Goal: Information Seeking & Learning: Learn about a topic

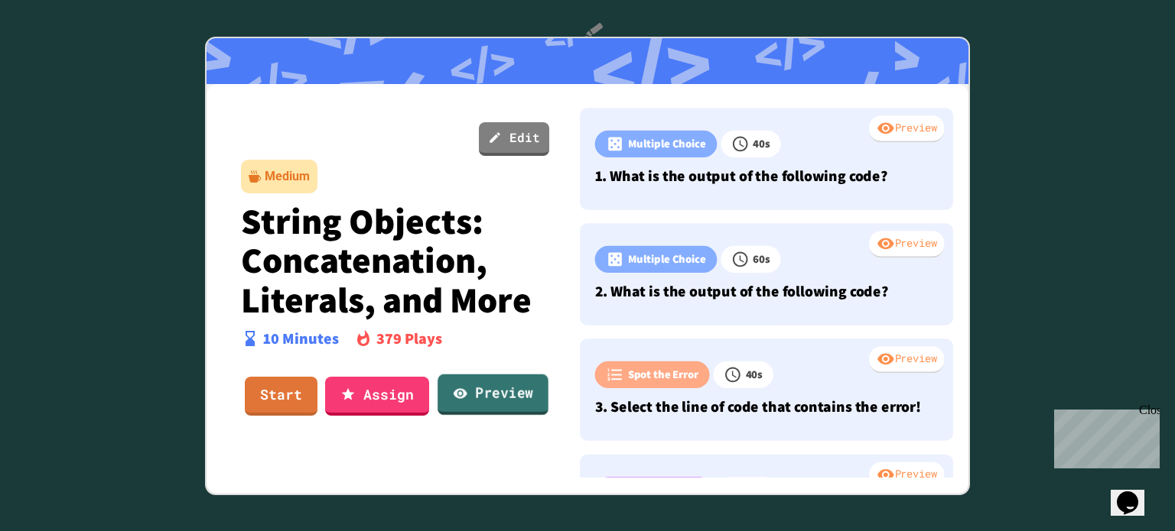
click at [492, 403] on link "Preview" at bounding box center [492, 394] width 111 height 41
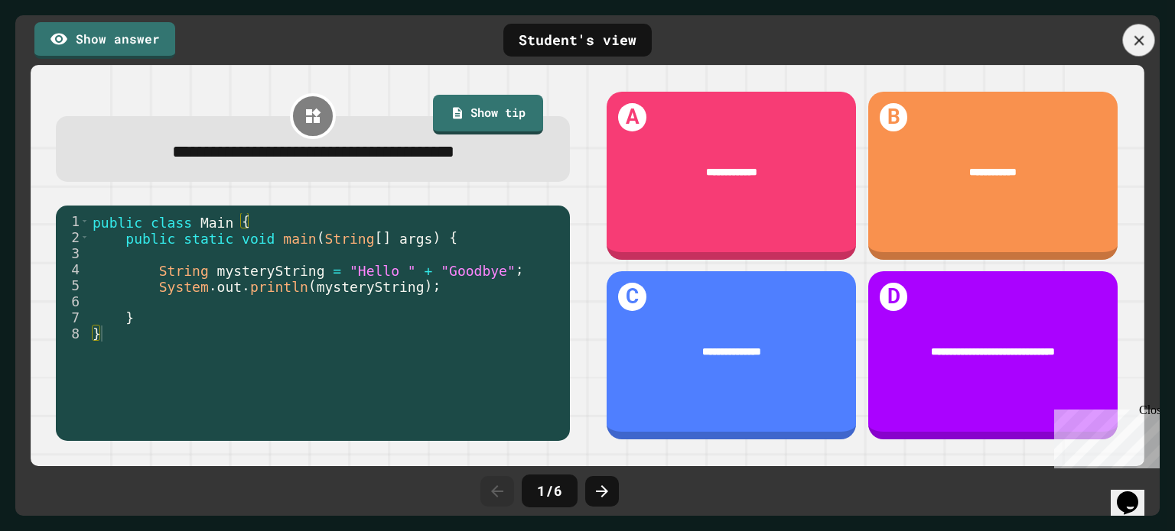
click at [1139, 40] on icon at bounding box center [1138, 40] width 10 height 10
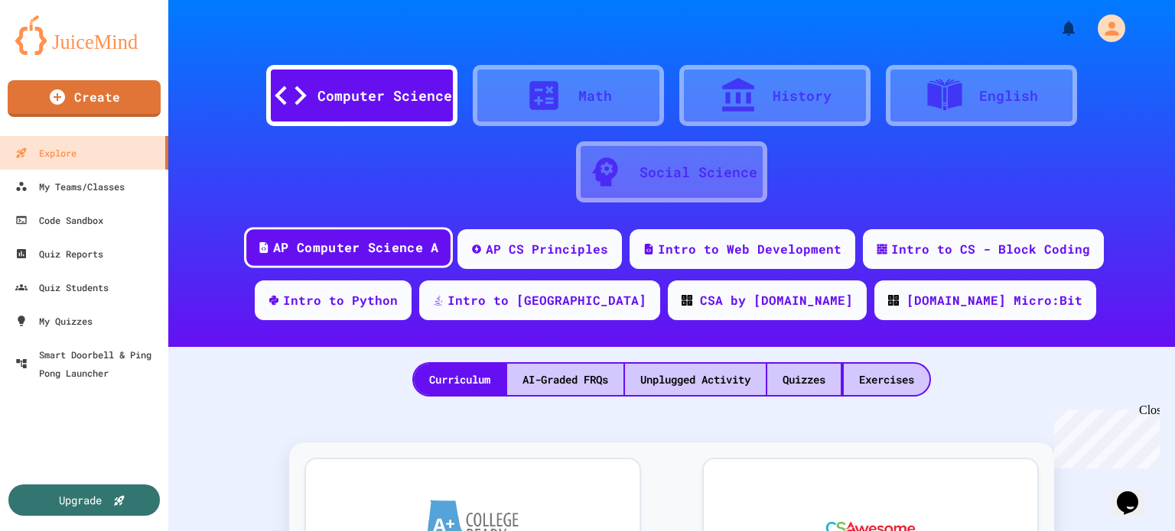
click at [279, 251] on div "AP Computer Science A" at bounding box center [355, 248] width 165 height 19
click at [805, 382] on div "Quizzes" at bounding box center [803, 379] width 73 height 31
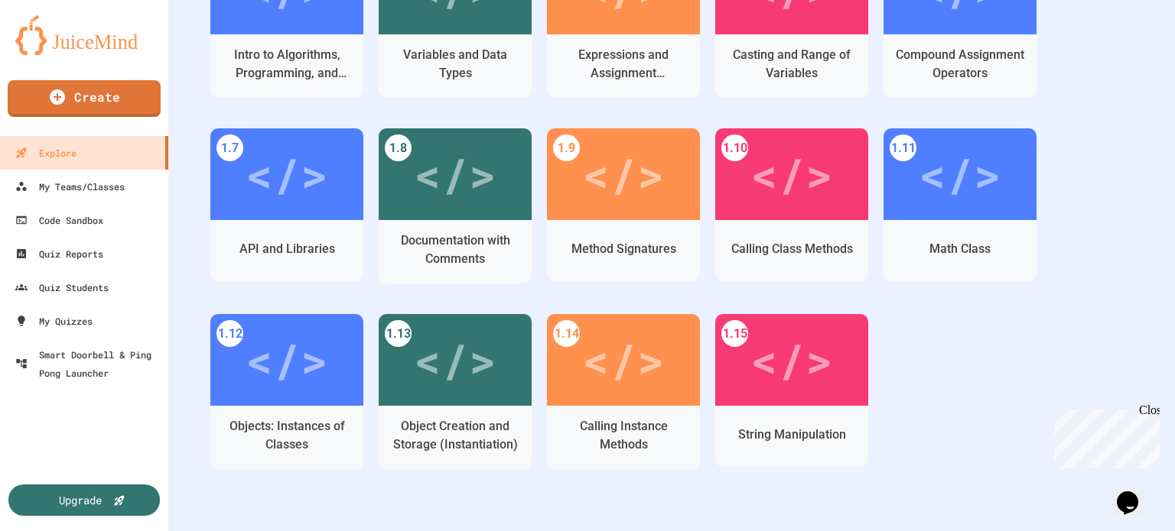
scroll to position [529, 0]
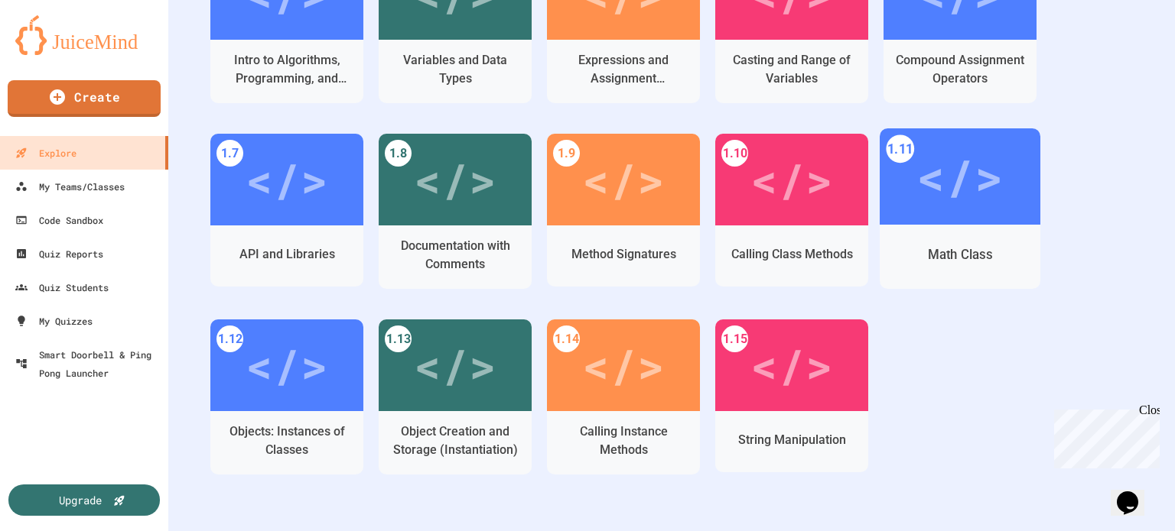
click at [957, 209] on div "</>" at bounding box center [959, 177] width 86 height 73
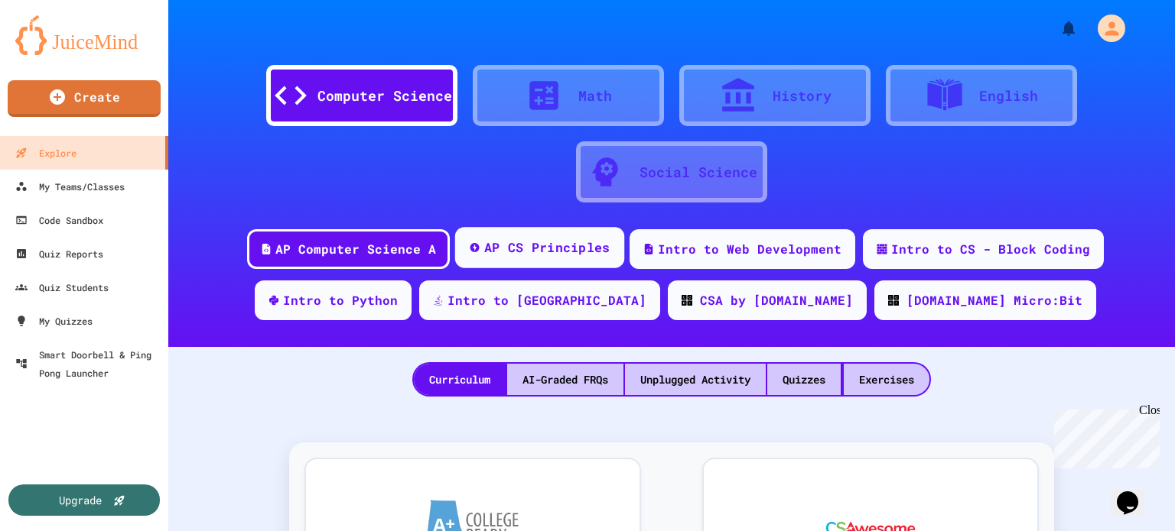
click at [484, 252] on div "AP CS Principles" at bounding box center [547, 248] width 126 height 19
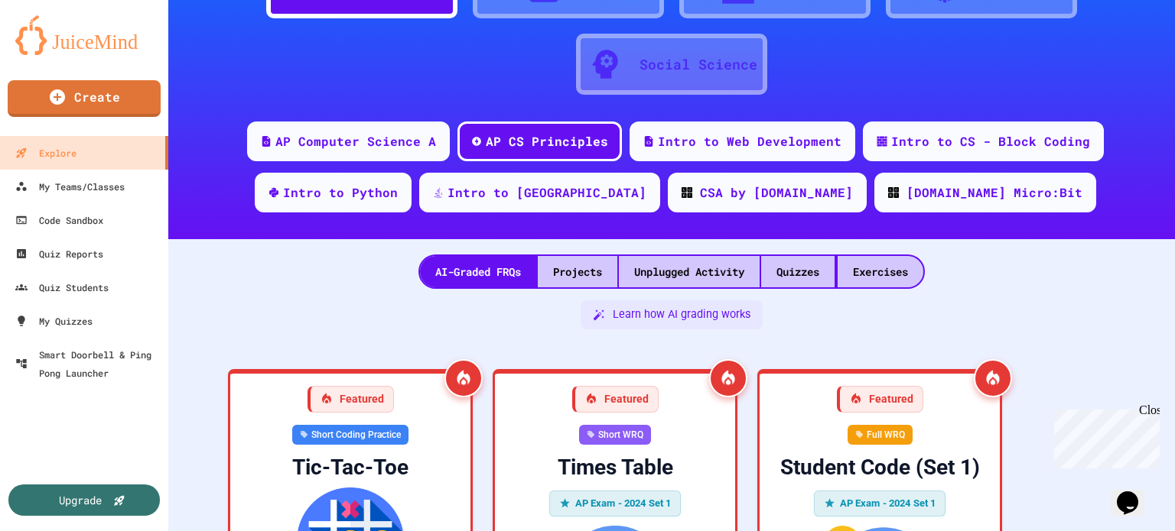
scroll to position [109, 0]
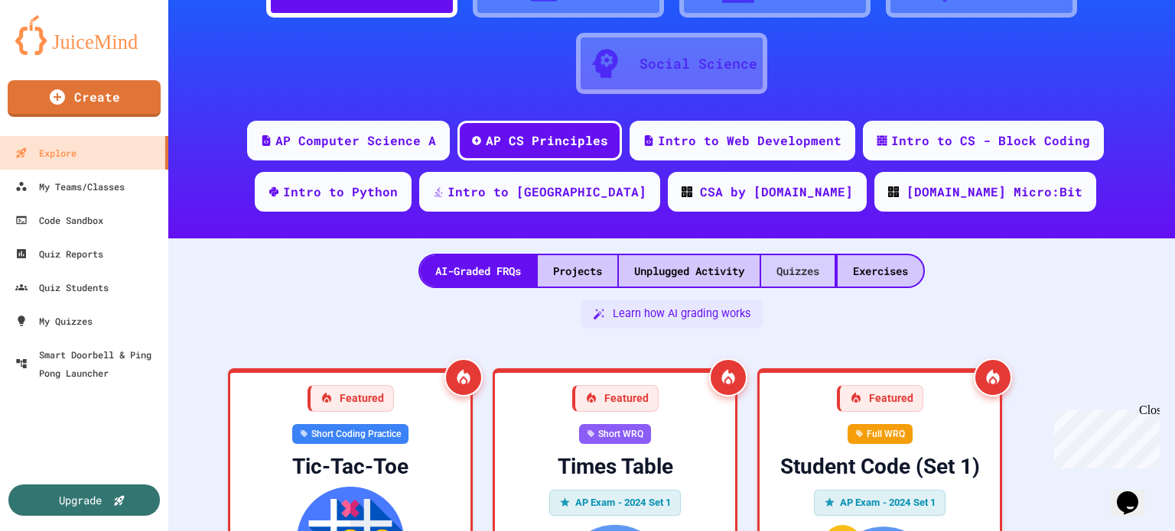
click at [805, 274] on div "Quizzes" at bounding box center [797, 270] width 73 height 31
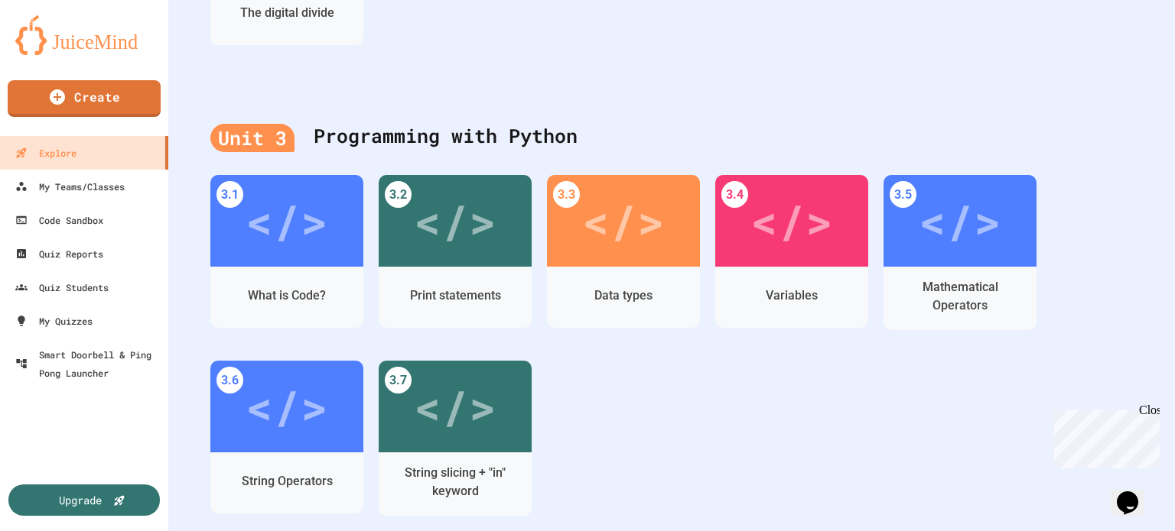
scroll to position [1055, 0]
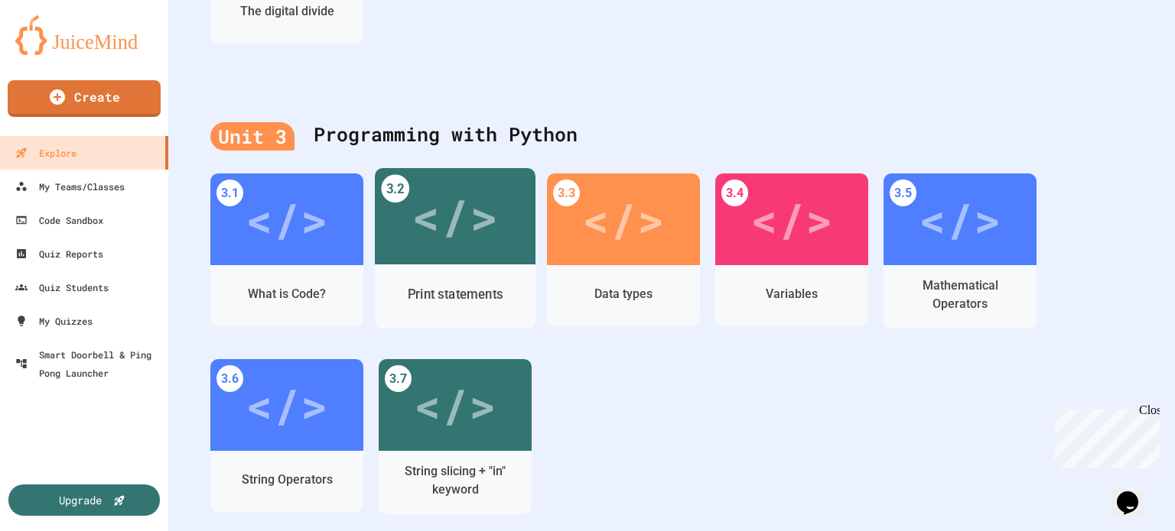
click at [433, 229] on div "</>" at bounding box center [454, 216] width 86 height 73
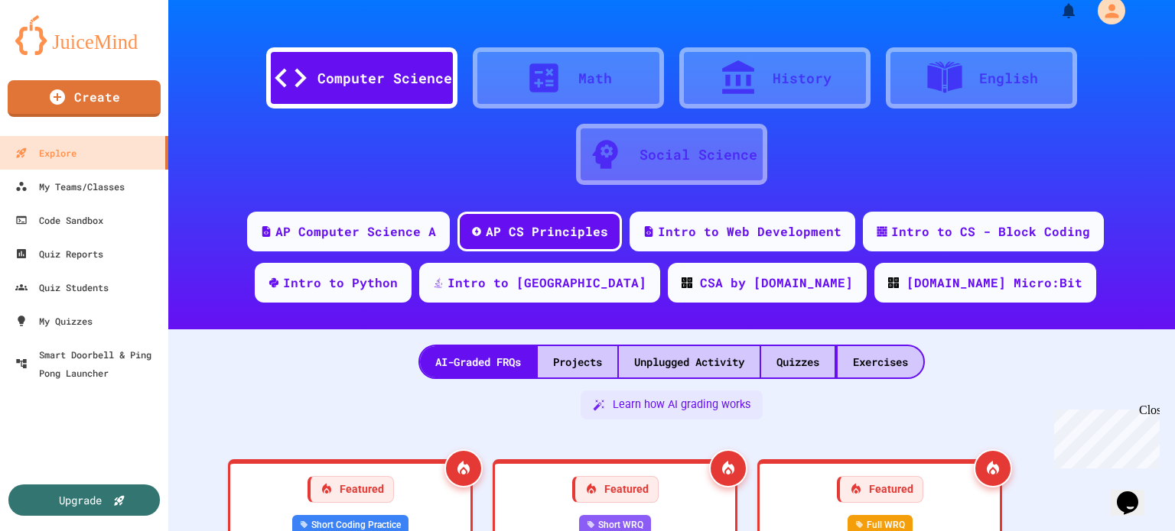
scroll to position [1055, 0]
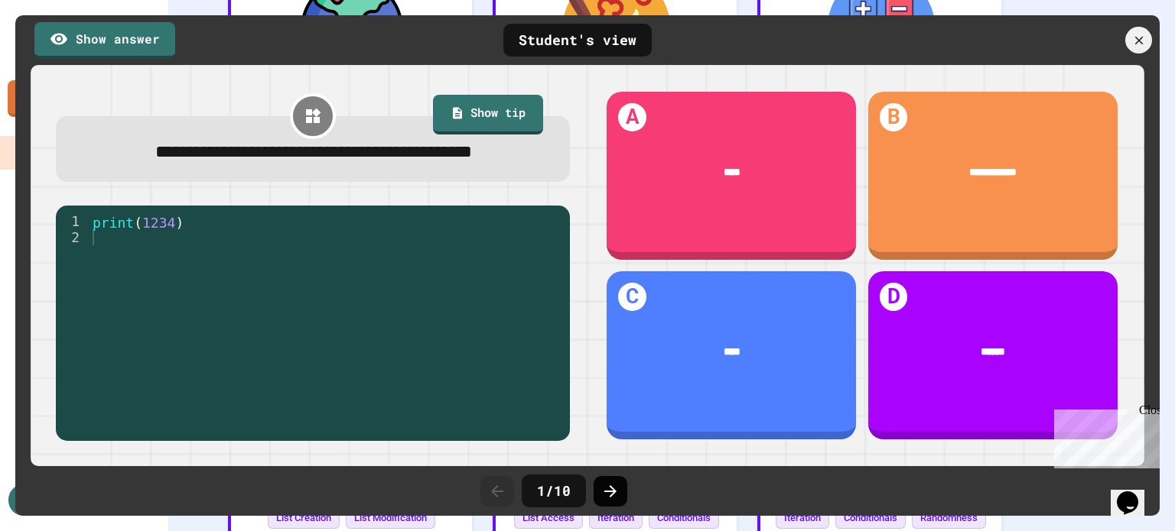
click at [616, 489] on icon at bounding box center [610, 492] width 18 height 18
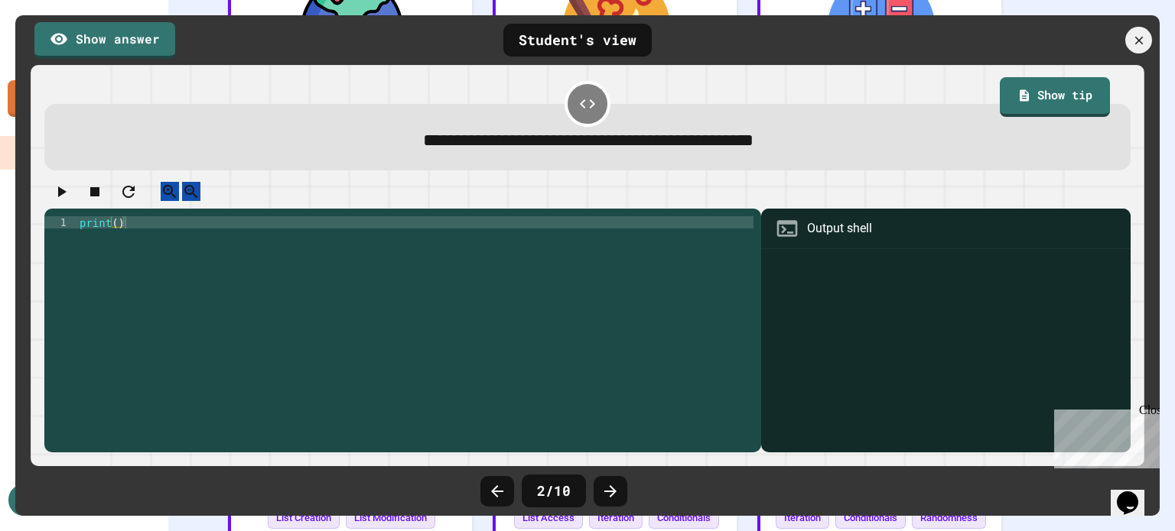
click at [616, 489] on icon at bounding box center [610, 492] width 18 height 18
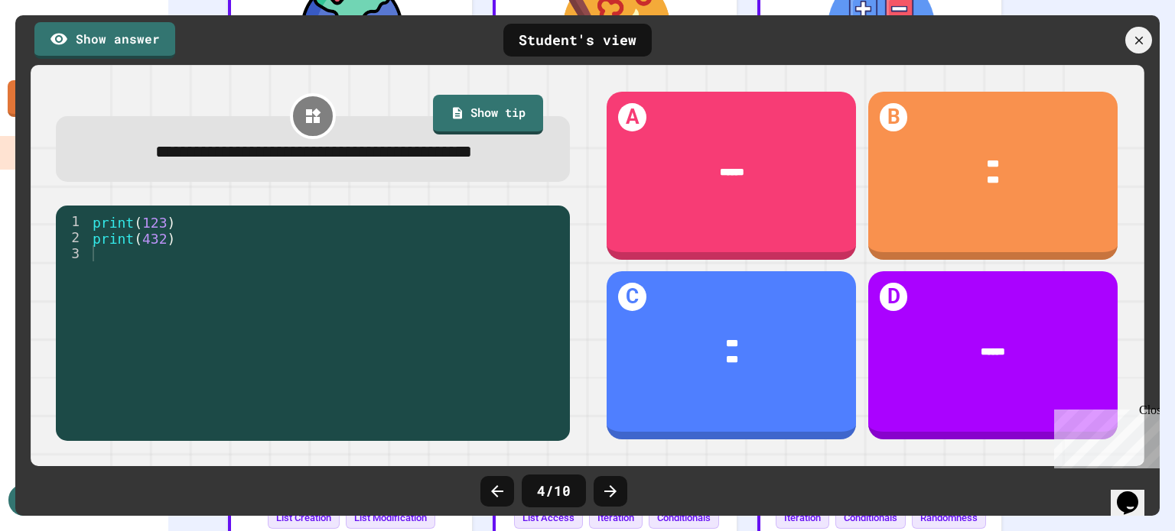
click at [616, 489] on icon at bounding box center [610, 492] width 18 height 18
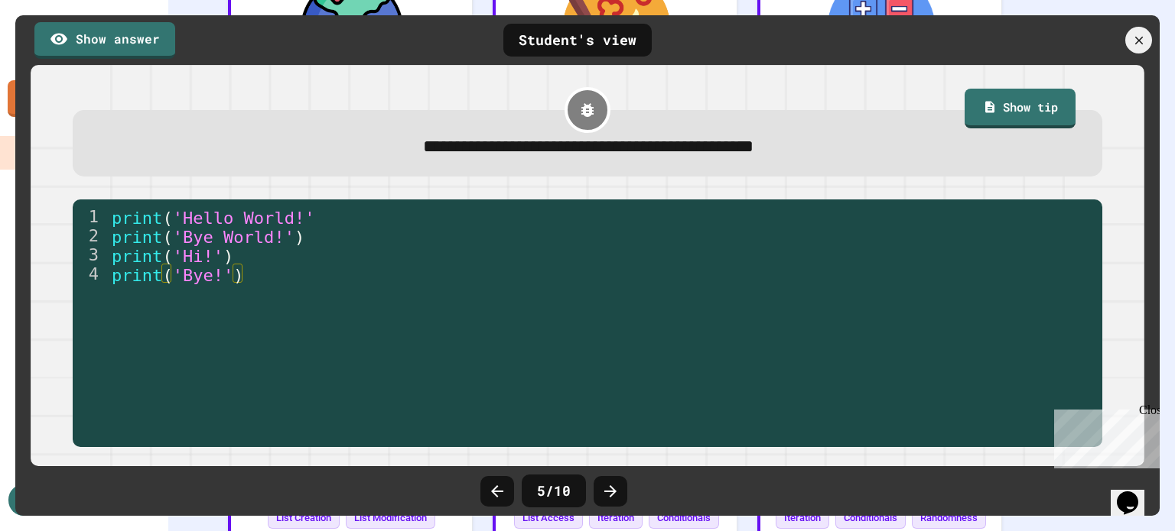
click at [616, 489] on icon at bounding box center [610, 492] width 18 height 18
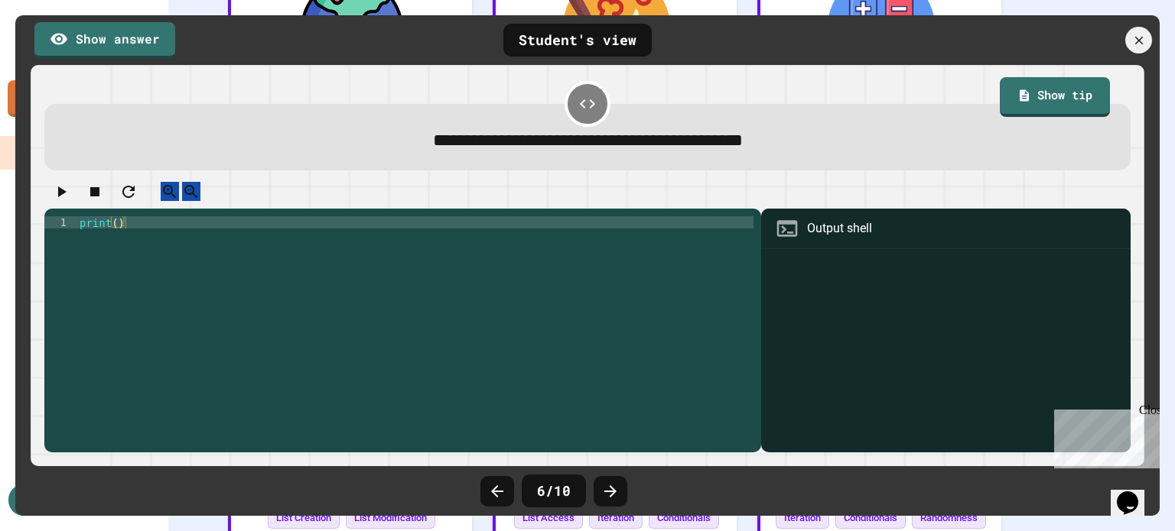
click at [616, 489] on icon at bounding box center [610, 492] width 18 height 18
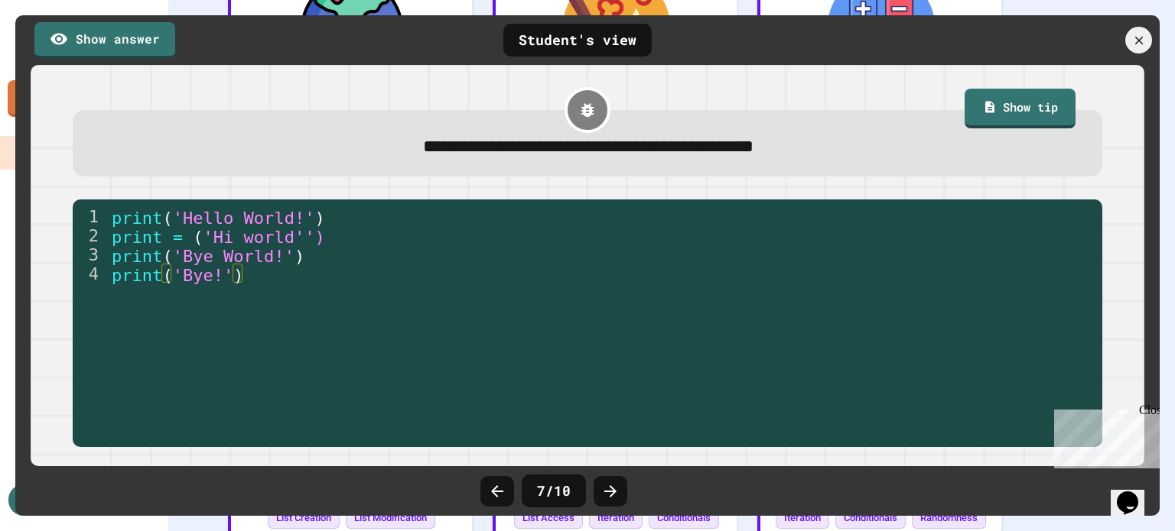
click at [616, 489] on icon at bounding box center [610, 492] width 18 height 18
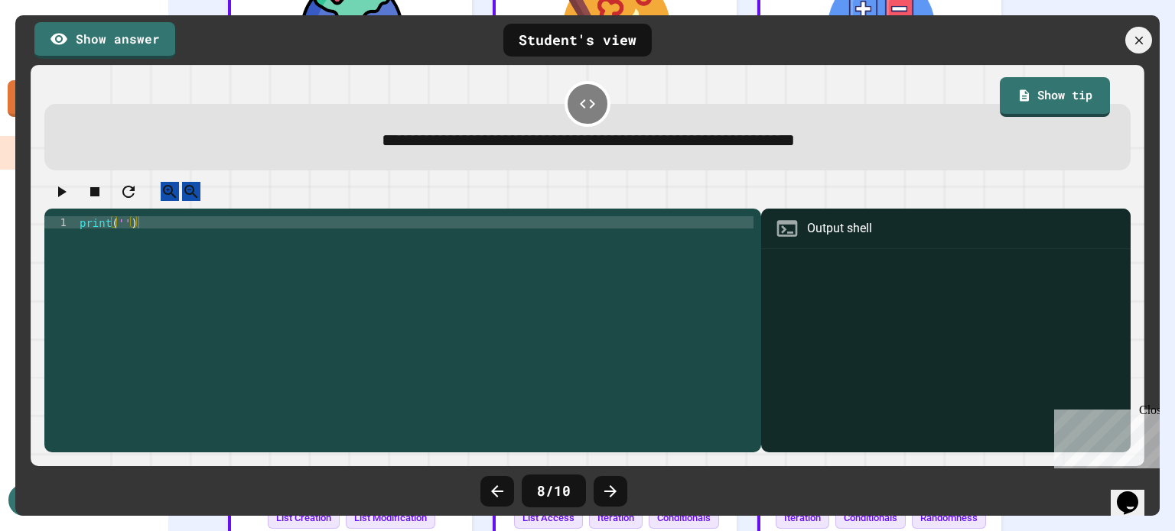
click at [616, 489] on icon at bounding box center [610, 492] width 18 height 18
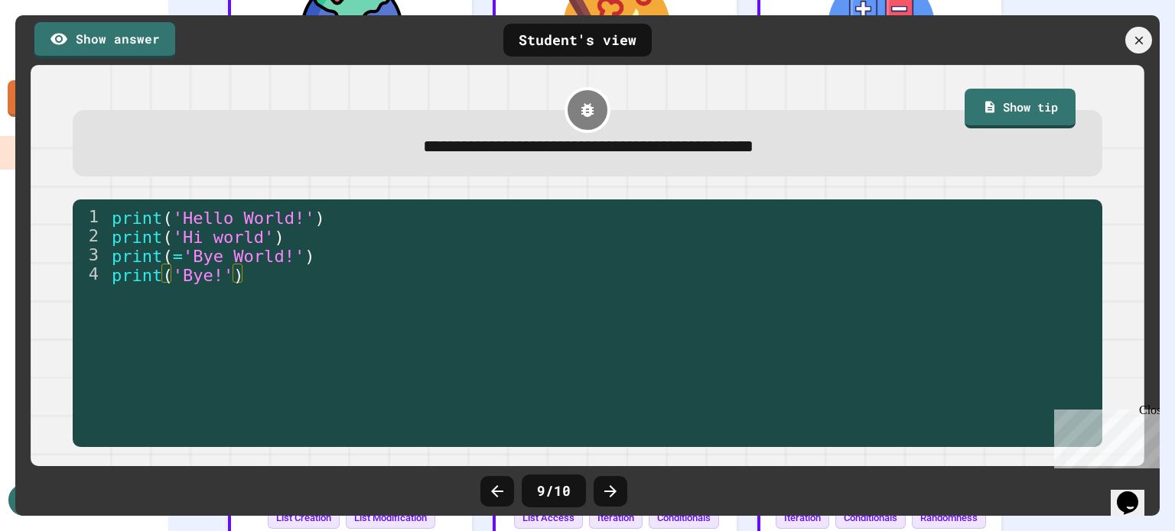
click at [616, 489] on icon at bounding box center [610, 492] width 18 height 18
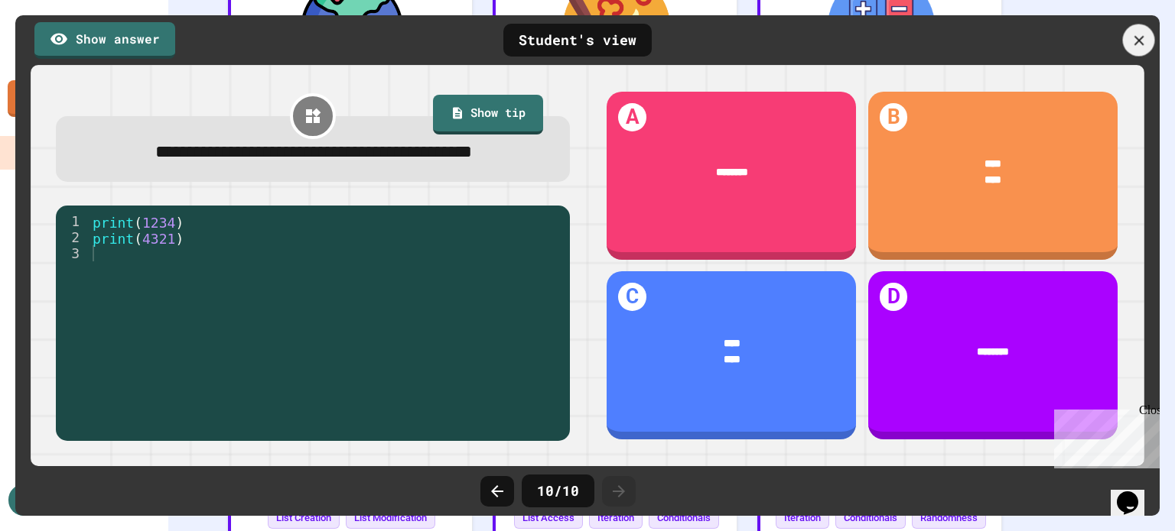
click at [1133, 43] on icon at bounding box center [1138, 40] width 17 height 17
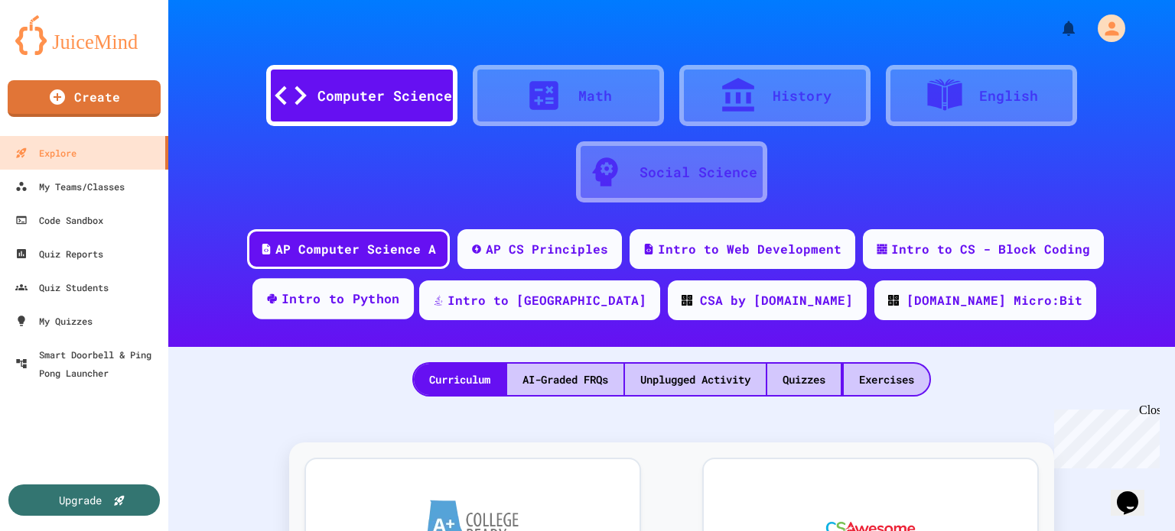
click at [400, 290] on div "Intro to Python" at bounding box center [340, 299] width 119 height 19
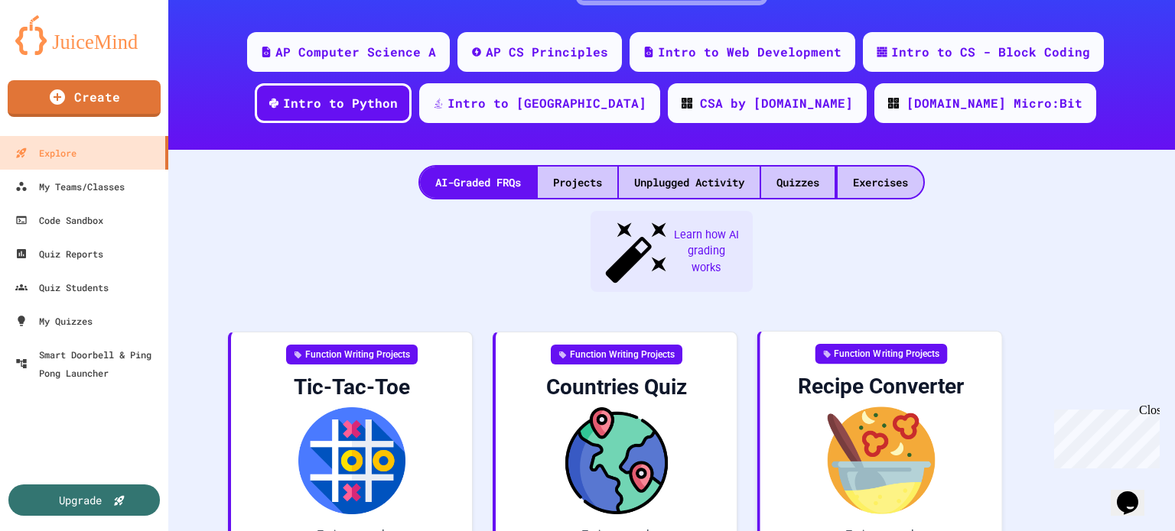
scroll to position [203, 0]
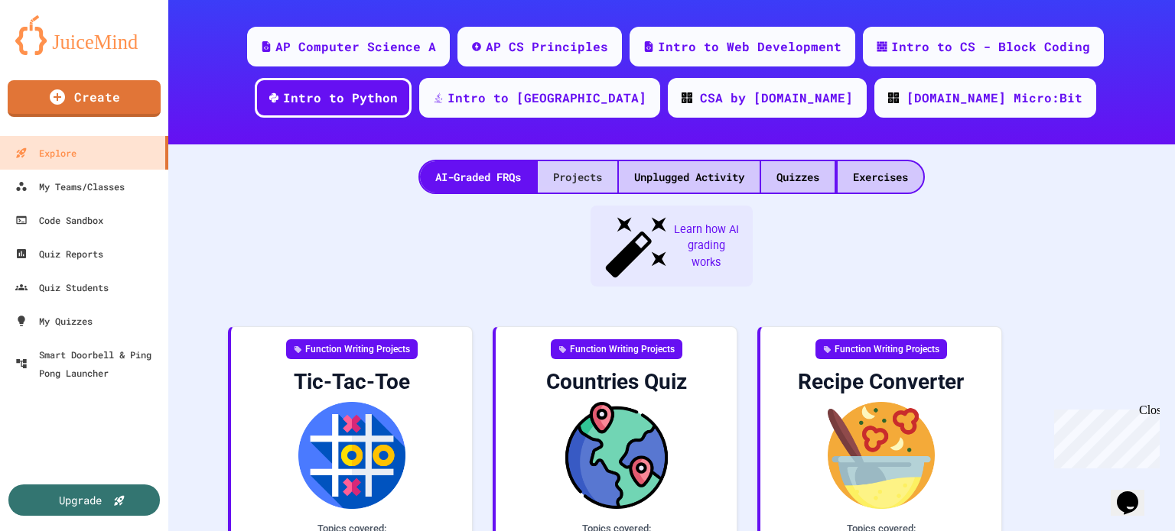
click at [575, 174] on div "Projects" at bounding box center [578, 176] width 80 height 31
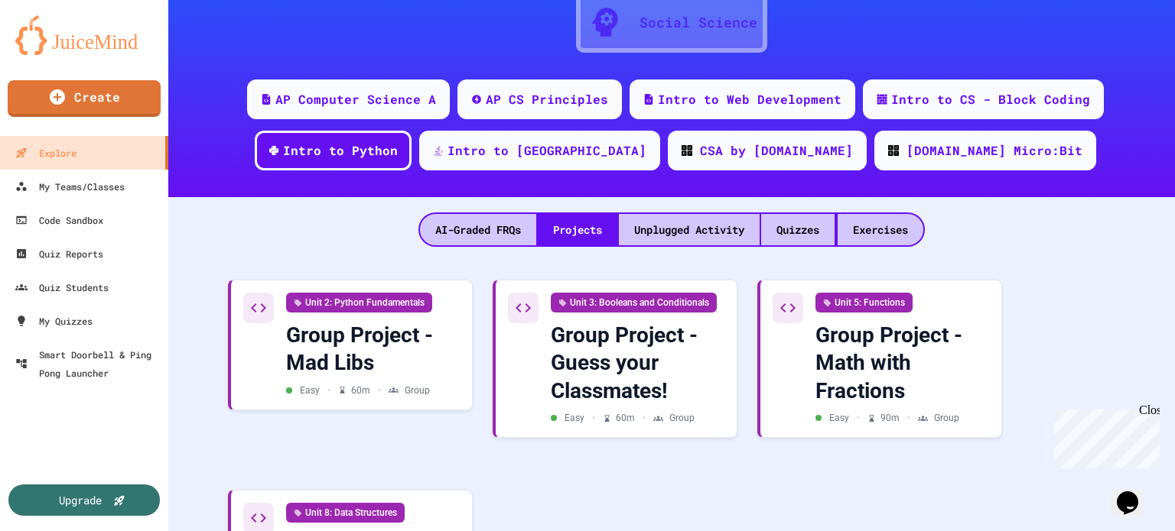
scroll to position [148, 0]
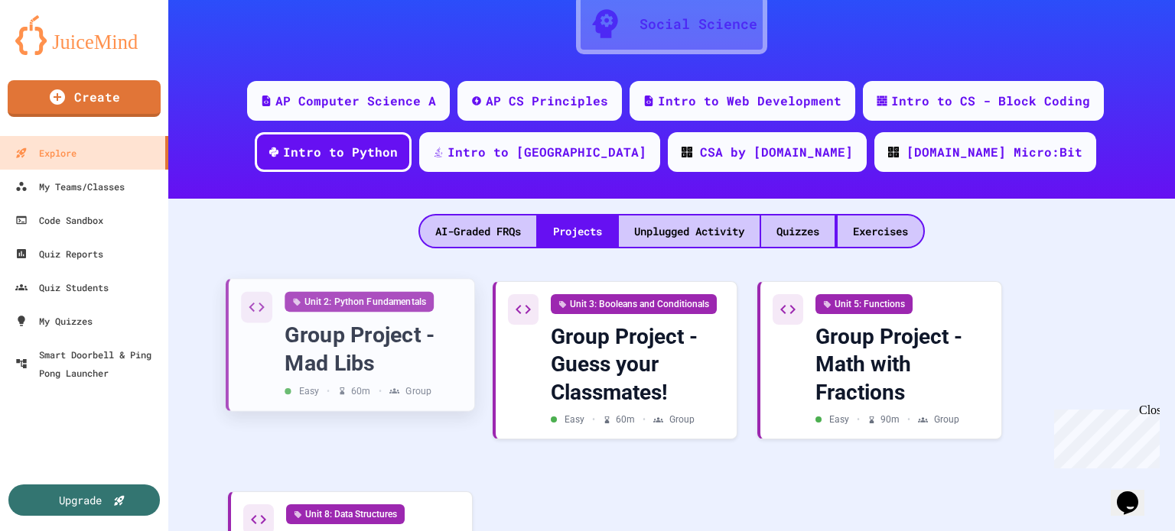
click at [353, 330] on div "Group Project - Mad Libs" at bounding box center [372, 349] width 177 height 57
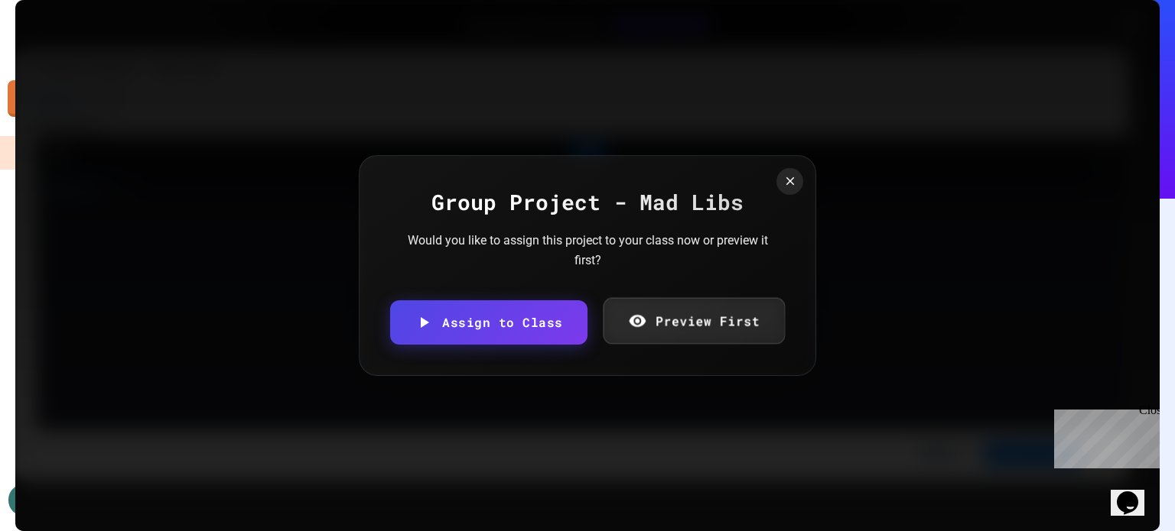
click at [672, 329] on link "Preview First" at bounding box center [694, 321] width 182 height 47
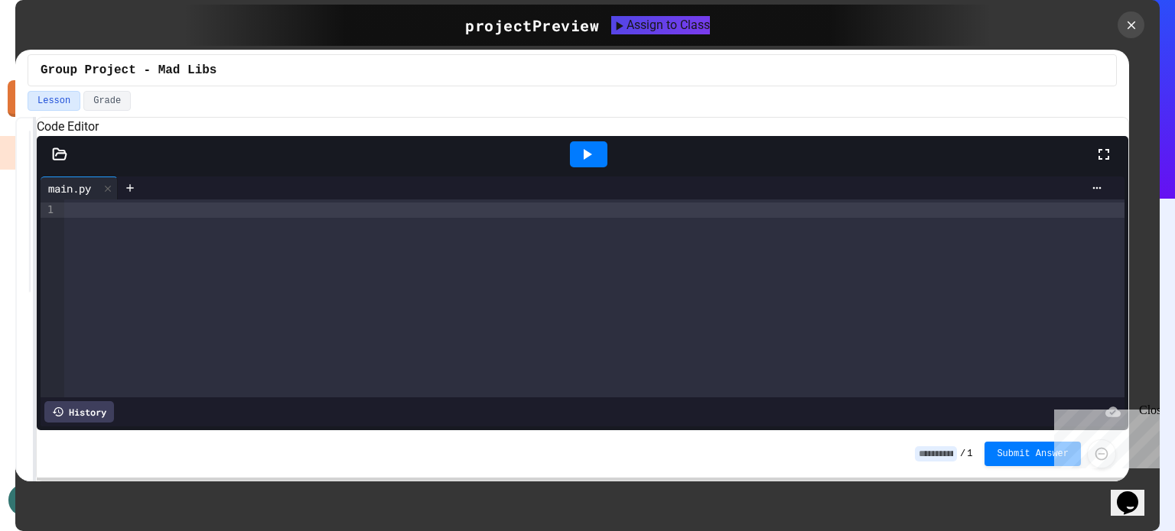
click at [593, 164] on icon at bounding box center [586, 154] width 18 height 18
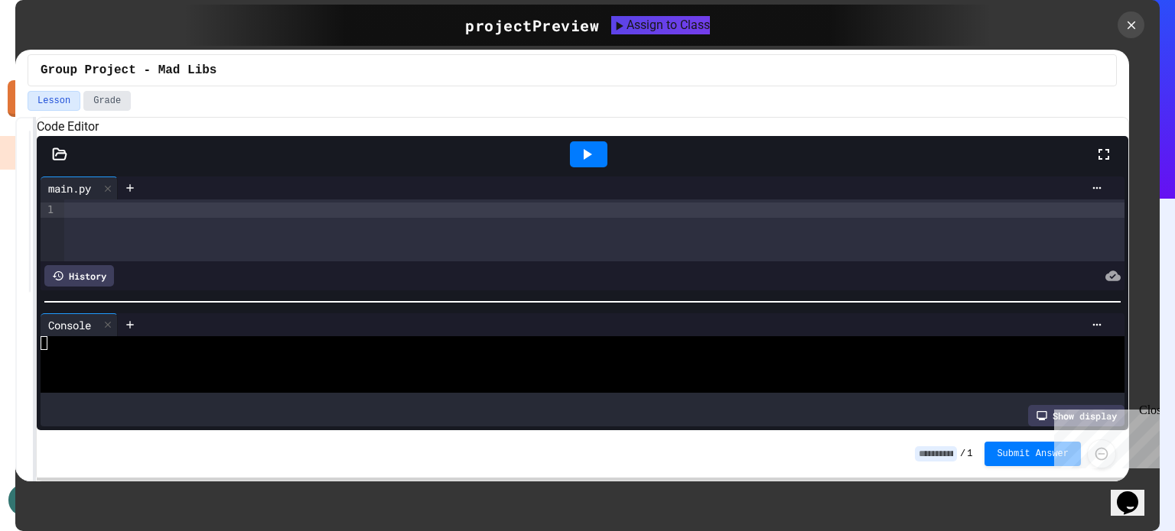
click at [104, 101] on button "Grade" at bounding box center [106, 101] width 47 height 20
click at [1128, 25] on icon at bounding box center [1131, 25] width 17 height 17
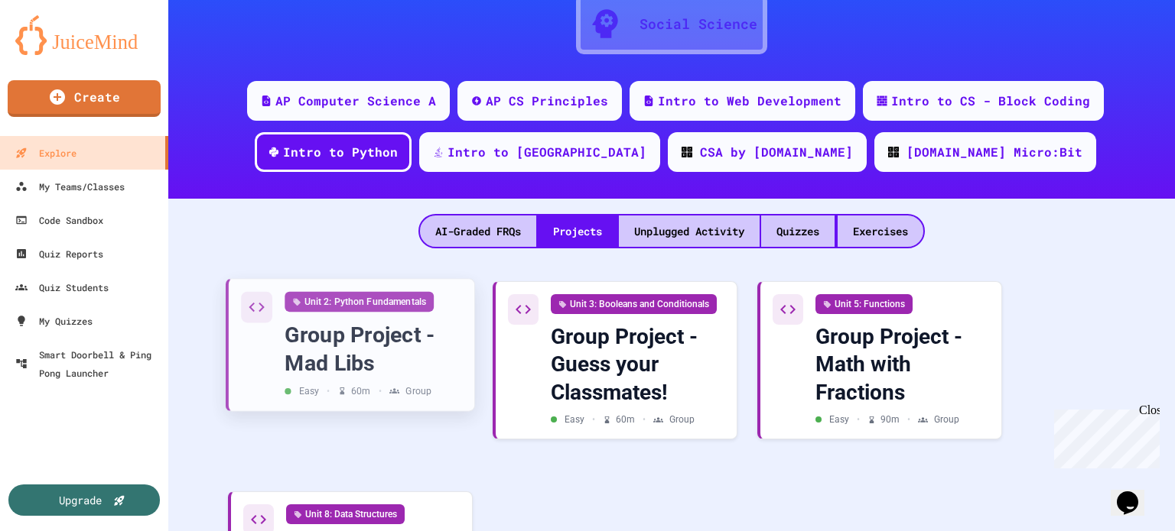
click at [362, 318] on div "Unit 2: Python Fundamentals Group Project - Mad Libs Easy • 60 m • Group" at bounding box center [372, 345] width 177 height 107
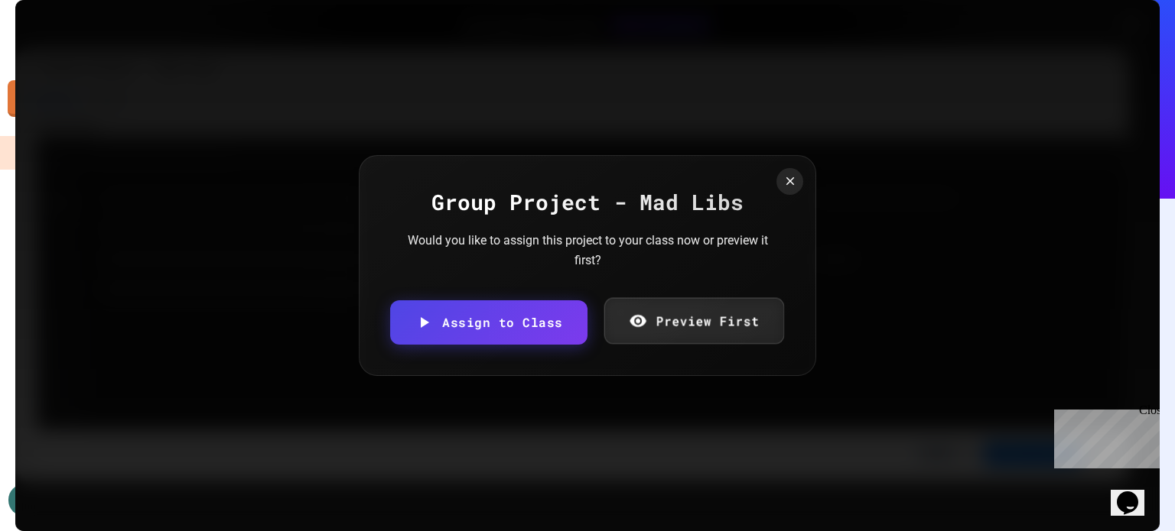
click at [683, 322] on link "Preview First" at bounding box center [693, 321] width 180 height 47
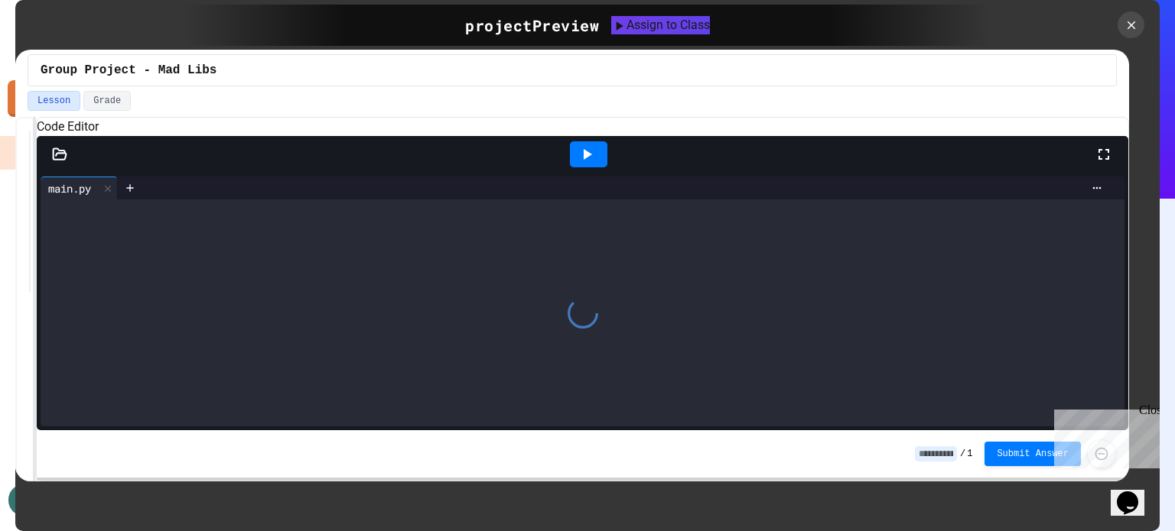
click at [52, 104] on button "Lesson" at bounding box center [54, 101] width 53 height 20
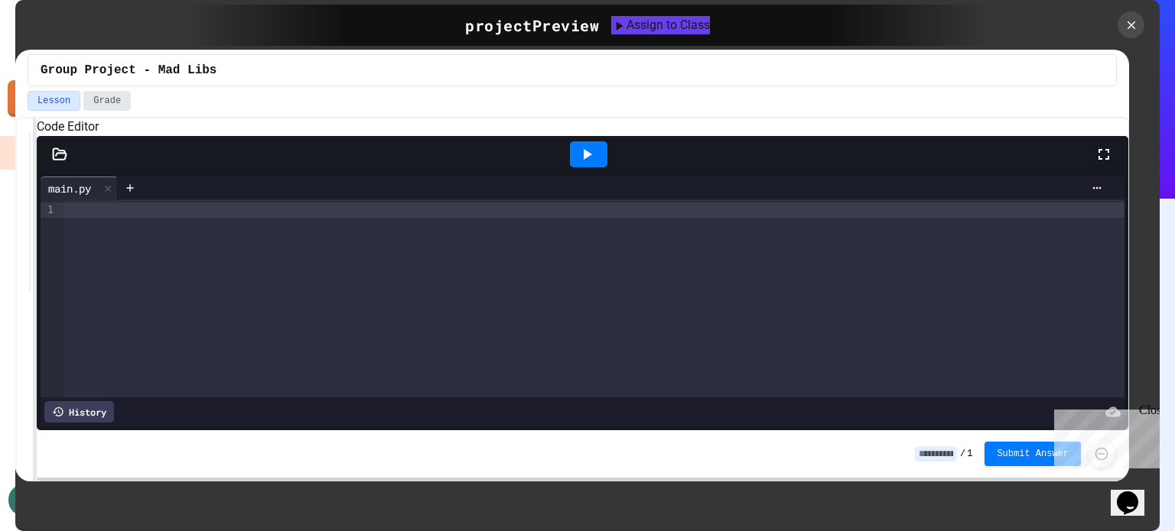
click at [106, 104] on button "Grade" at bounding box center [106, 101] width 47 height 20
click at [48, 104] on button "Lesson" at bounding box center [54, 101] width 53 height 20
click at [60, 159] on icon at bounding box center [60, 153] width 13 height 11
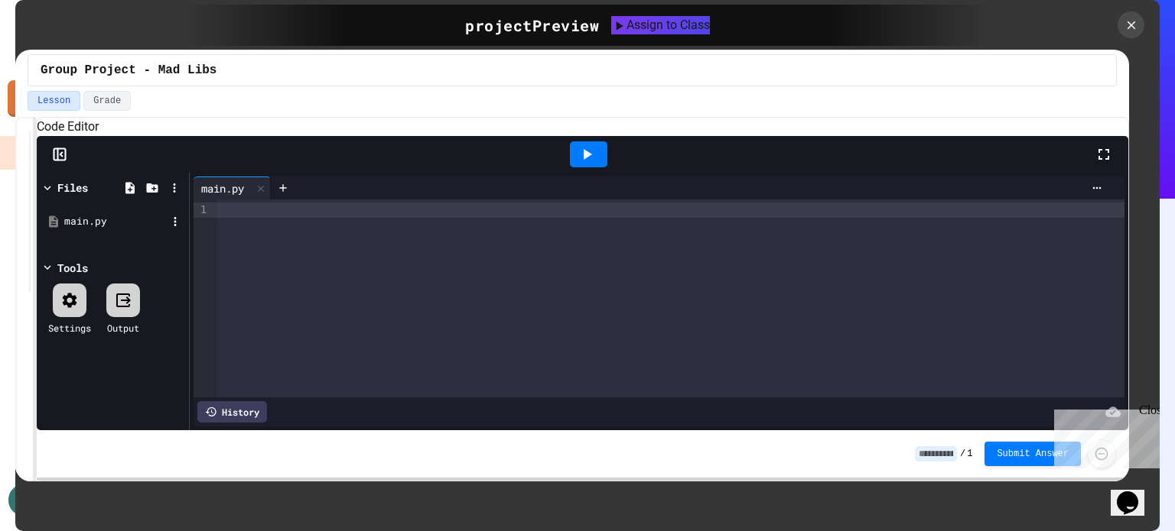
click at [76, 229] on div "main.py" at bounding box center [115, 221] width 102 height 15
